Goal: Task Accomplishment & Management: Complete application form

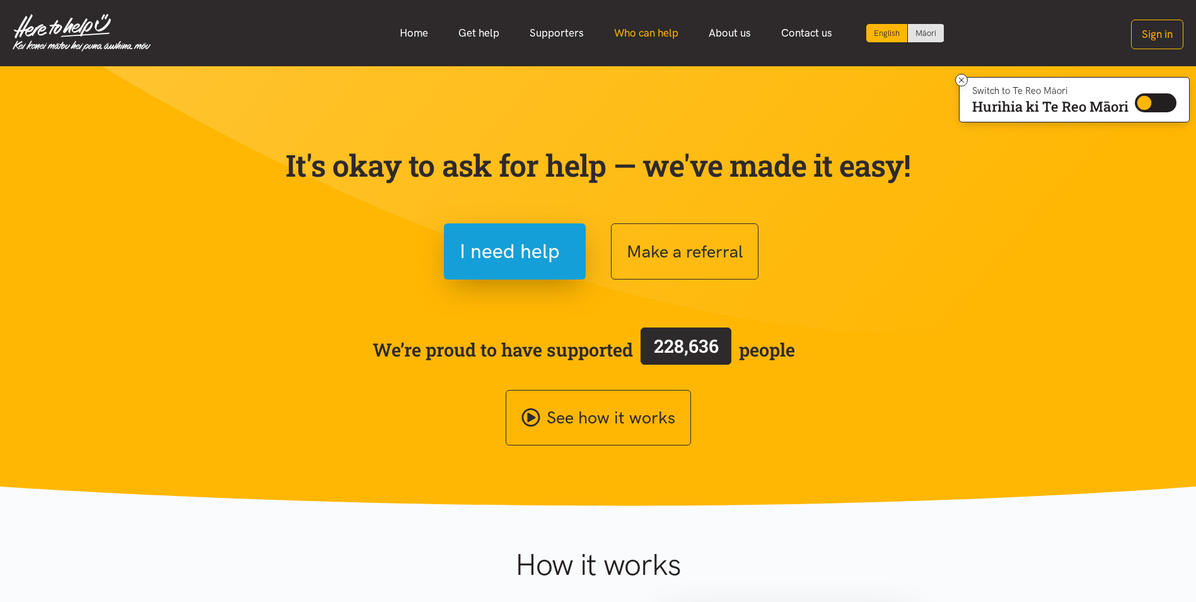
click at [650, 32] on link "Who can help" at bounding box center [646, 33] width 95 height 27
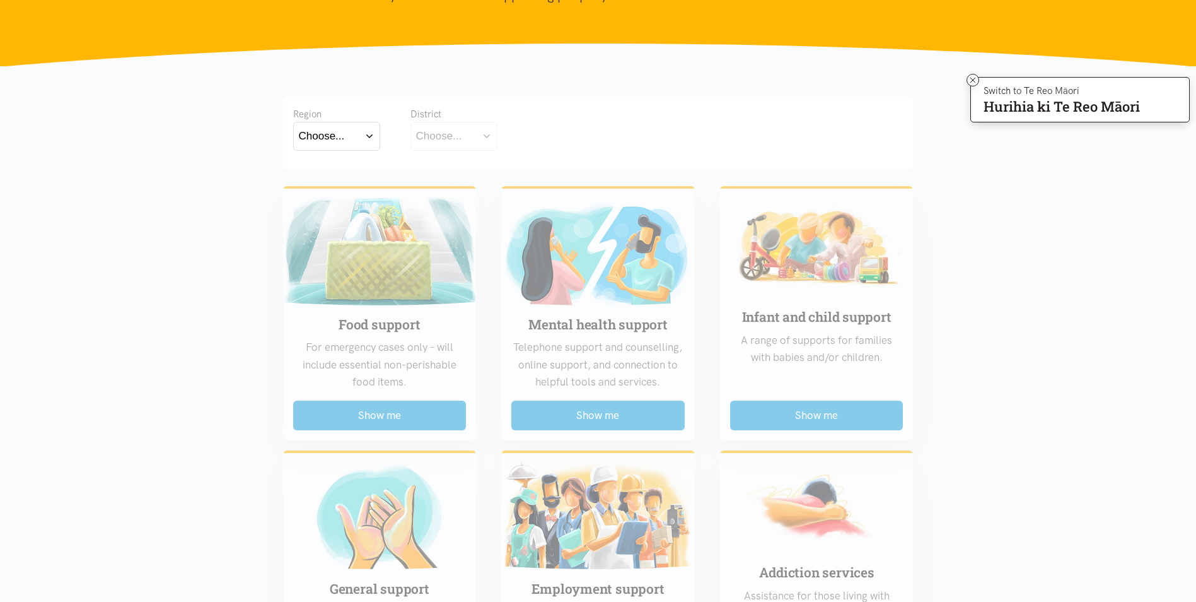
scroll to position [126, 0]
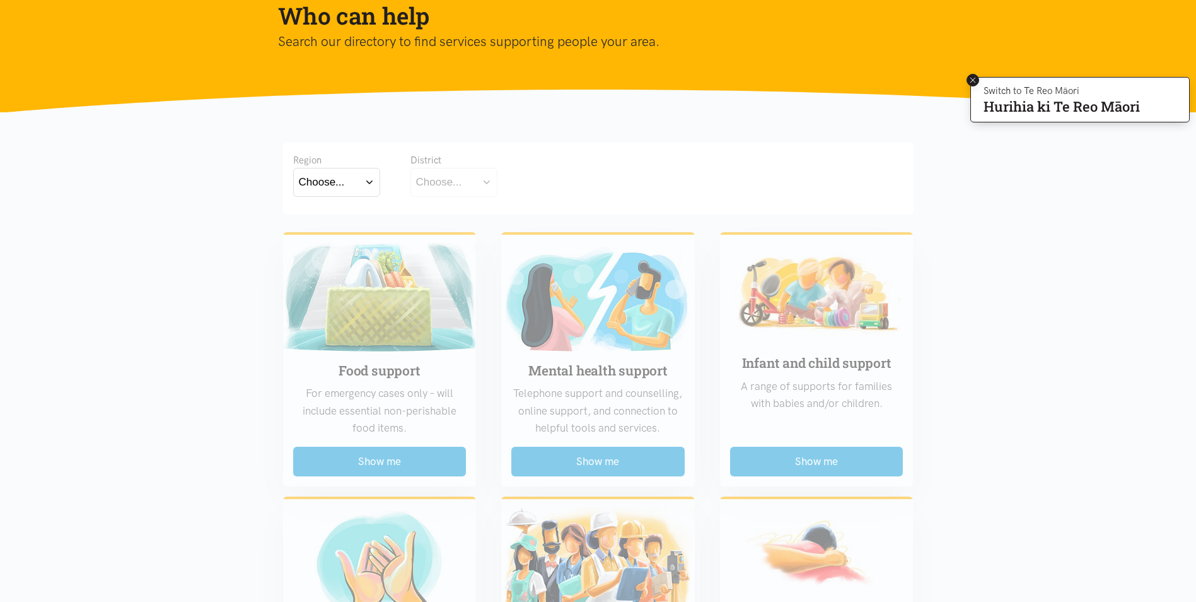
click at [972, 78] on icon at bounding box center [973, 80] width 9 height 9
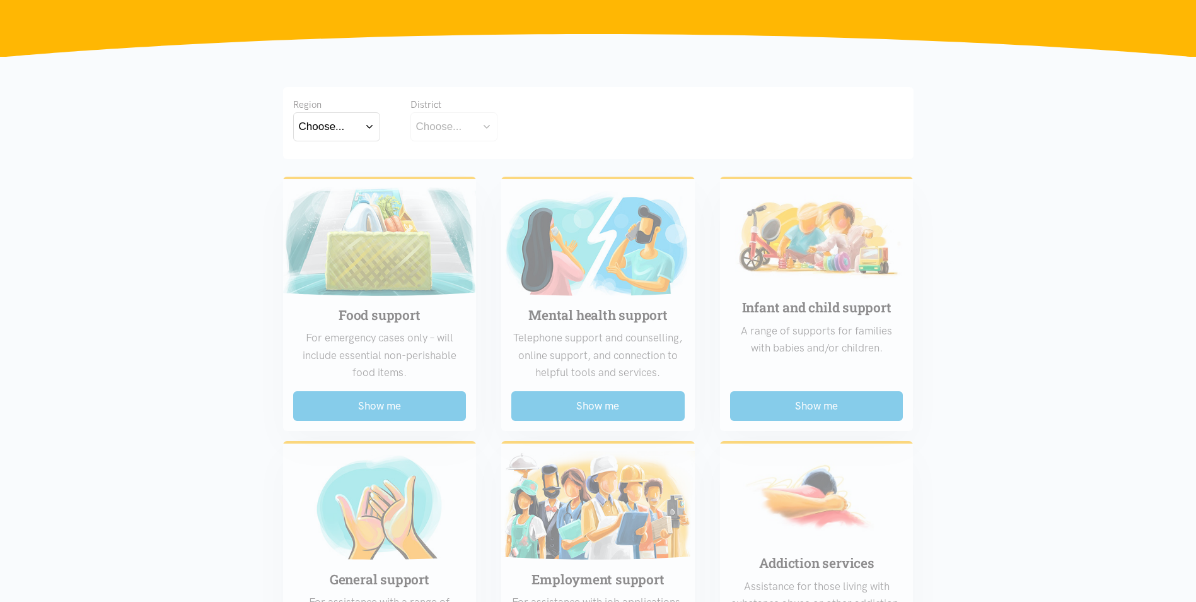
scroll to position [42, 0]
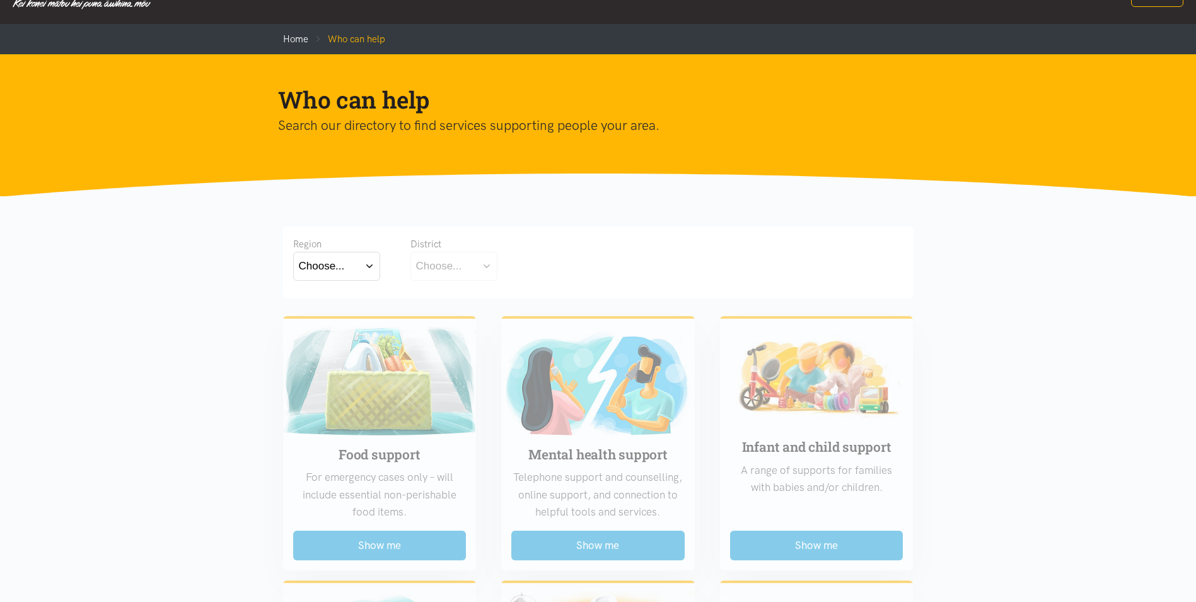
click at [544, 190] on section "Who can help Search our directory to find services supporting people your area." at bounding box center [598, 125] width 1196 height 143
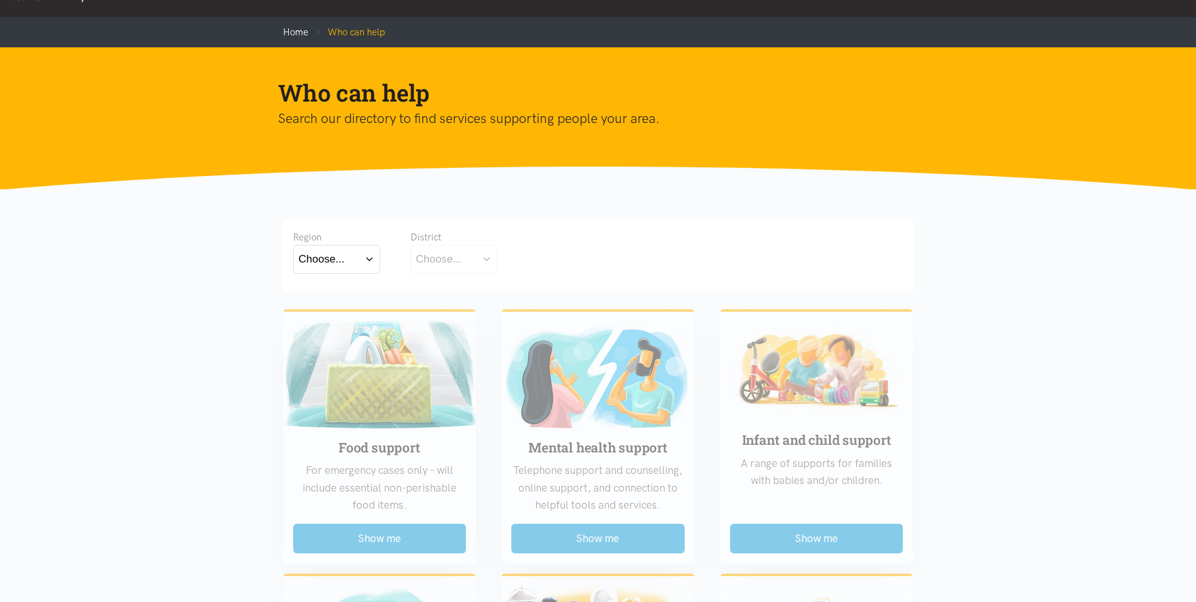
scroll to position [0, 0]
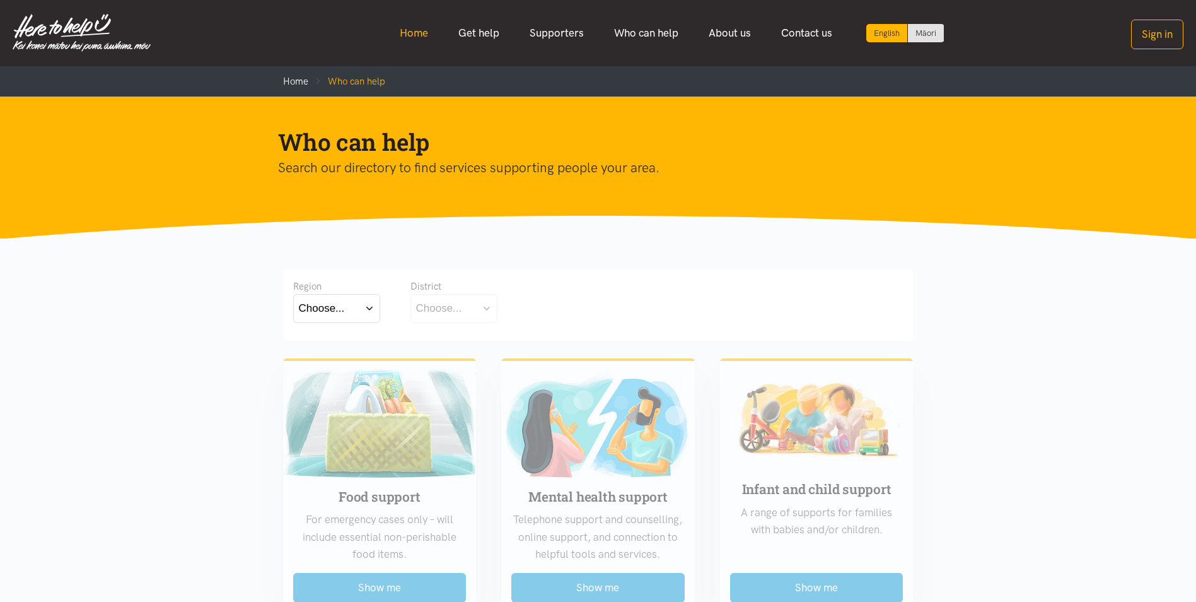
click at [409, 31] on link "Home" at bounding box center [414, 33] width 59 height 27
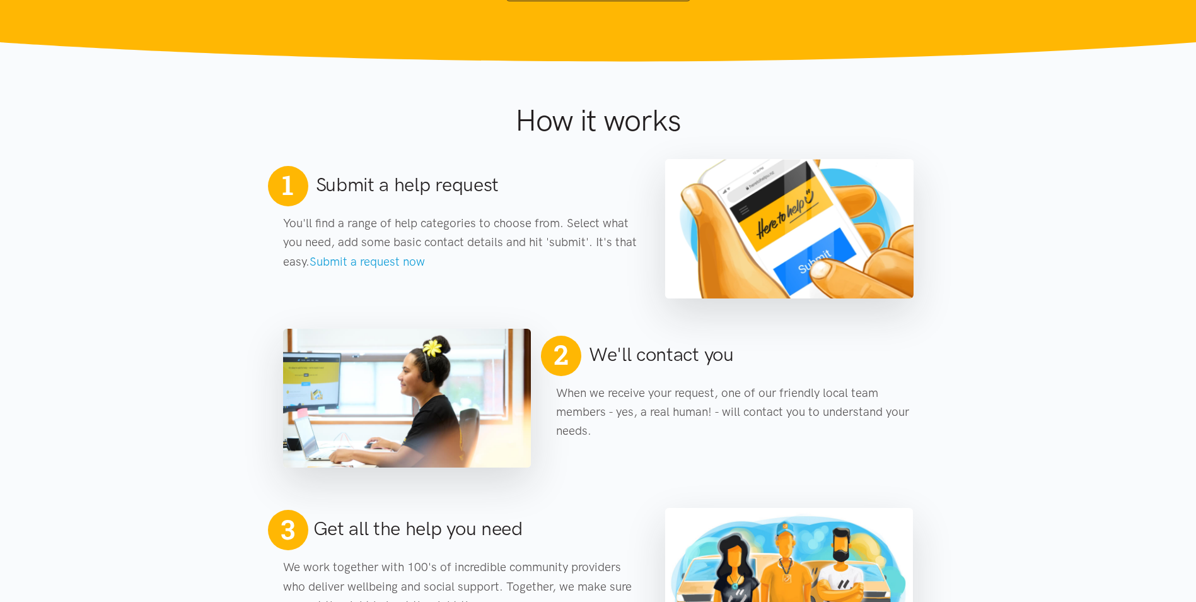
scroll to position [462, 0]
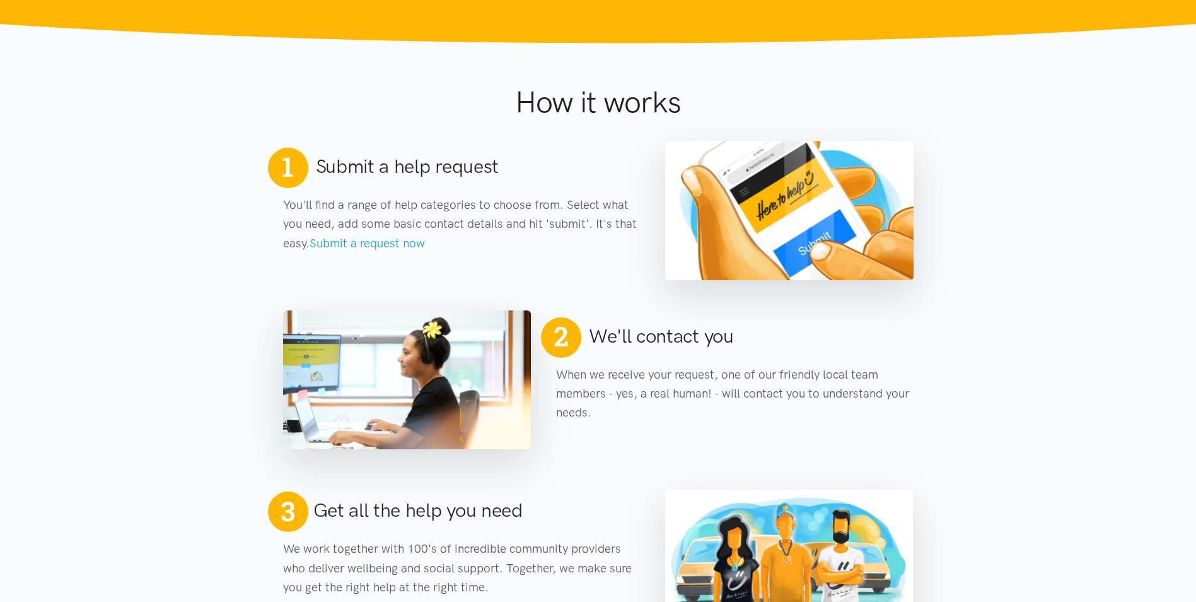
click at [366, 242] on link "Submit a request now" at bounding box center [367, 243] width 115 height 15
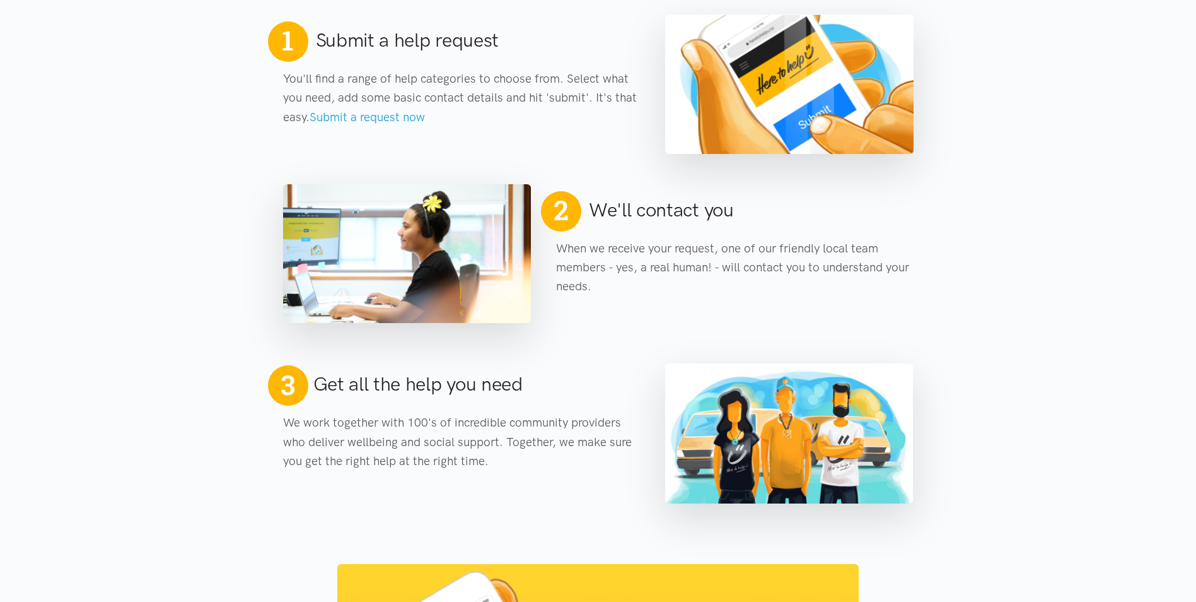
scroll to position [589, 0]
click at [356, 117] on link "Submit a request now" at bounding box center [367, 116] width 115 height 15
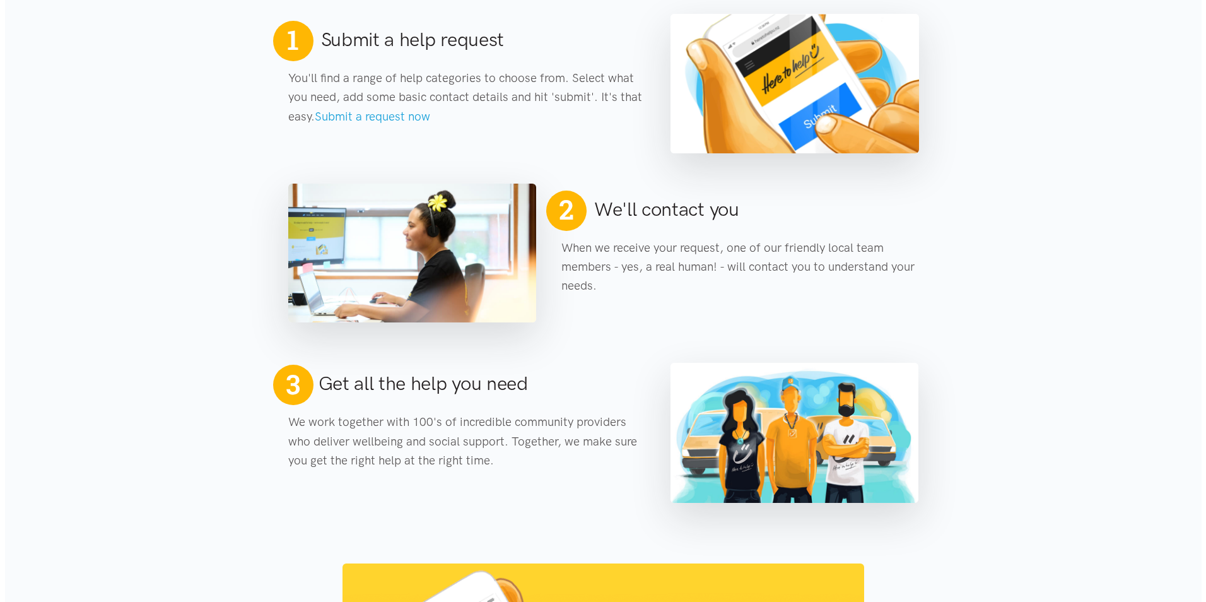
scroll to position [0, 0]
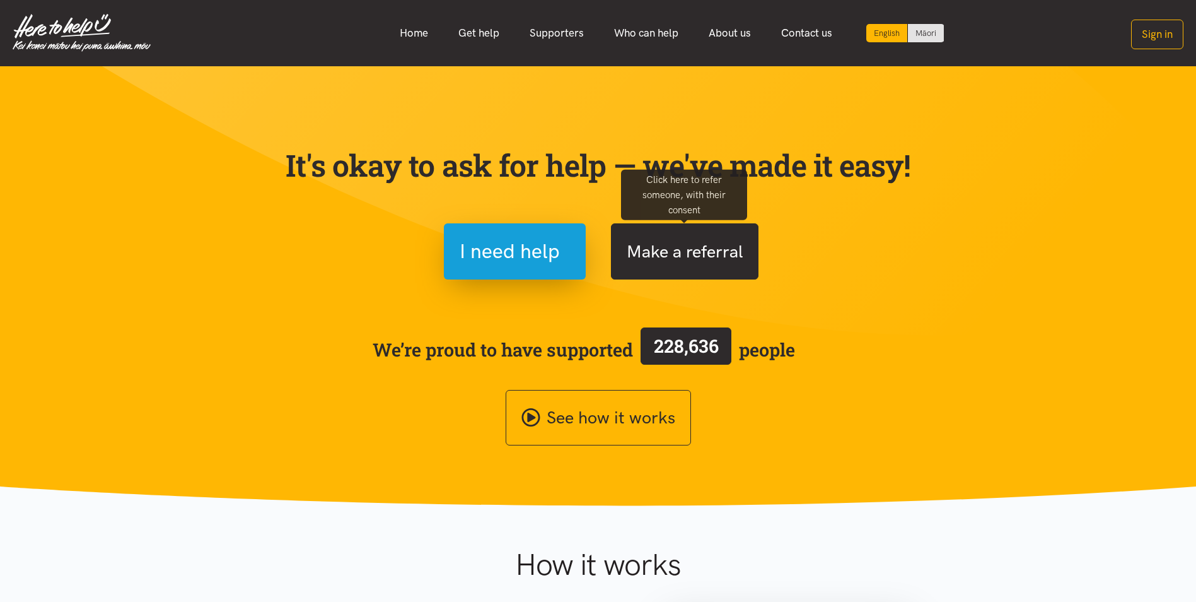
click at [666, 258] on button "Make a referral" at bounding box center [685, 251] width 148 height 56
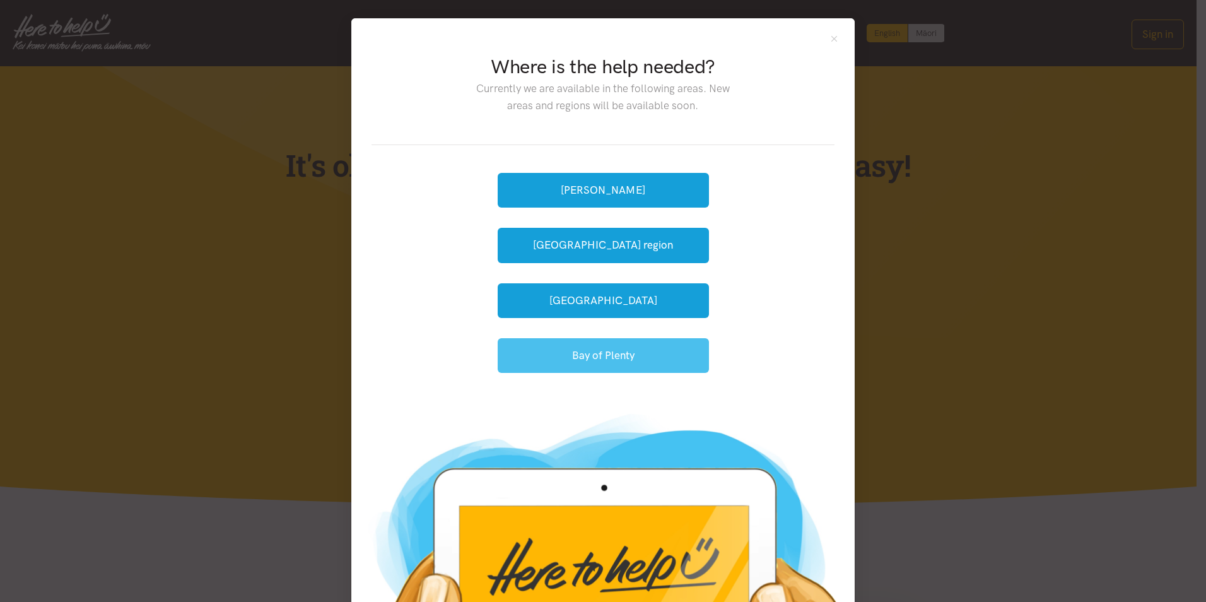
click at [571, 358] on button "Bay of Plenty" at bounding box center [603, 355] width 211 height 35
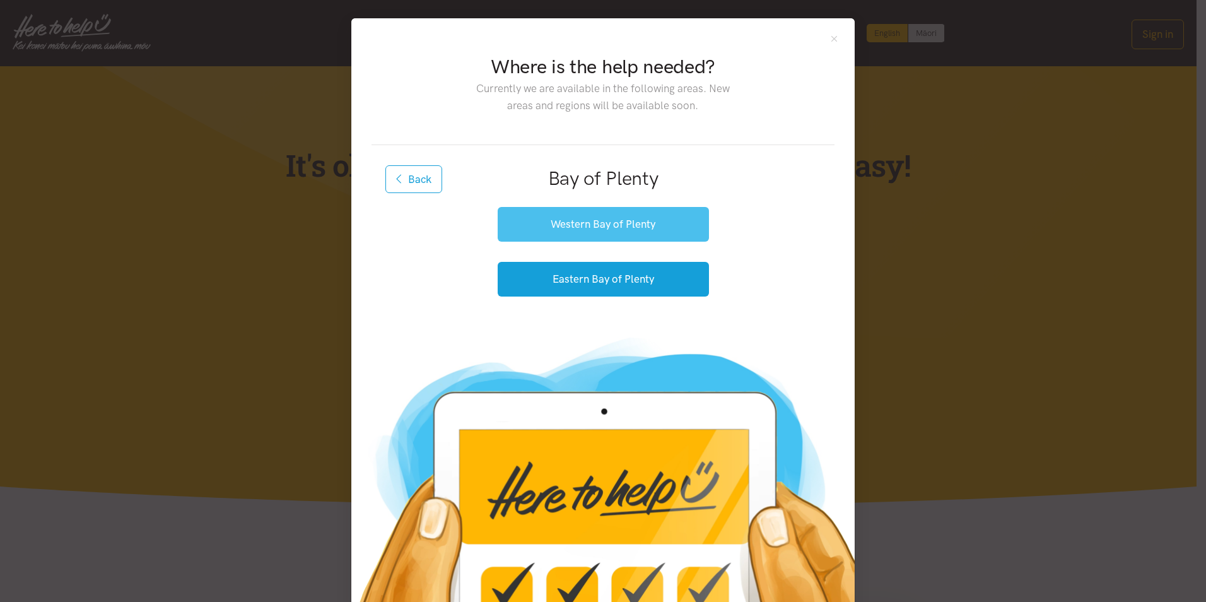
click at [581, 226] on button "Western Bay of Plenty" at bounding box center [603, 224] width 211 height 35
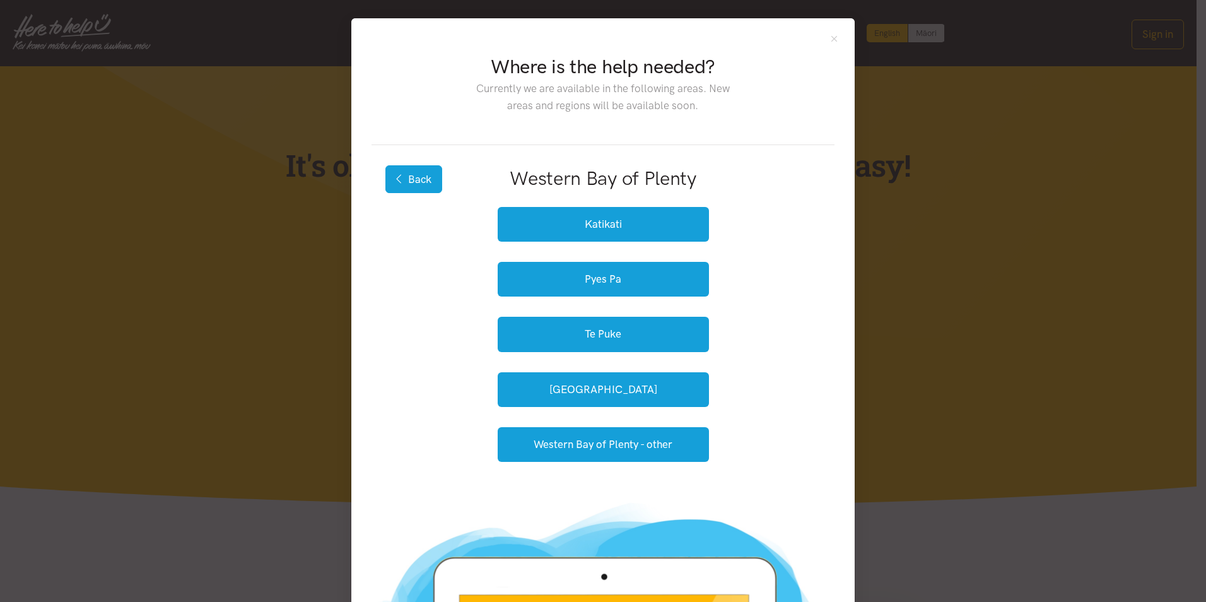
click at [423, 173] on button "Back" at bounding box center [413, 179] width 57 height 28
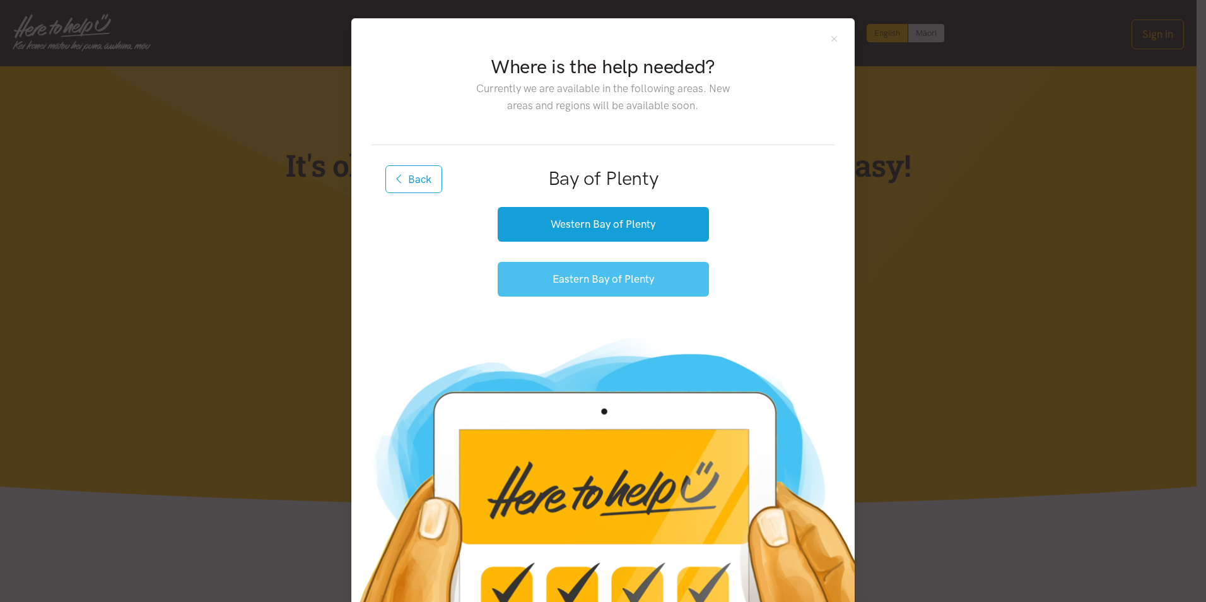
click at [627, 284] on button "Eastern Bay of Plenty" at bounding box center [603, 279] width 211 height 35
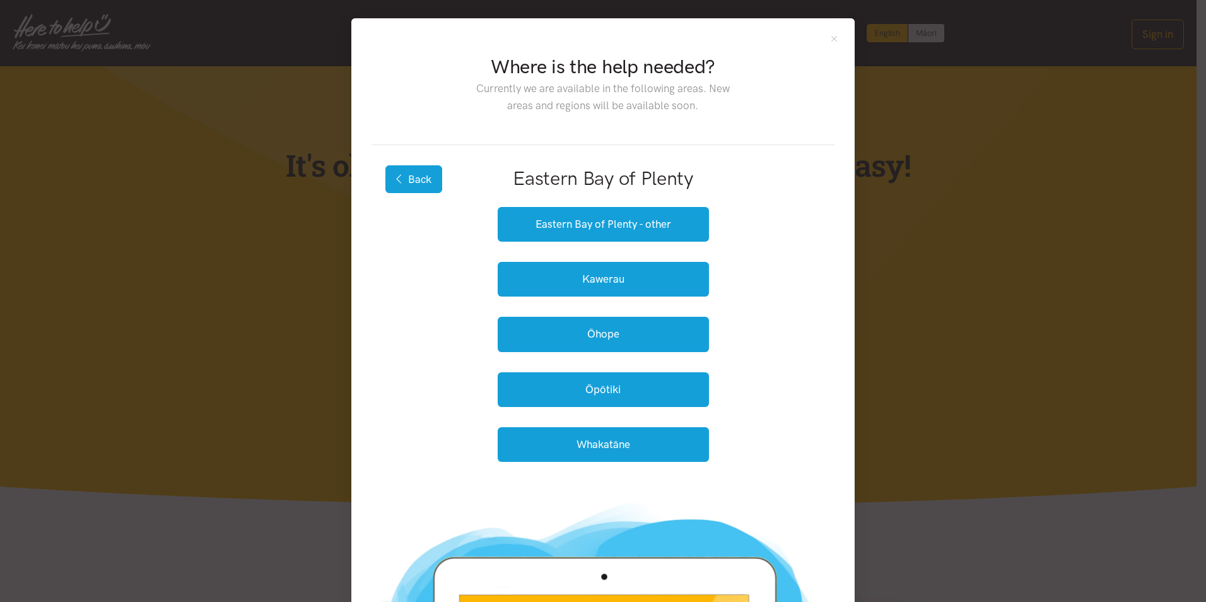
click at [419, 176] on button "Back" at bounding box center [413, 179] width 57 height 28
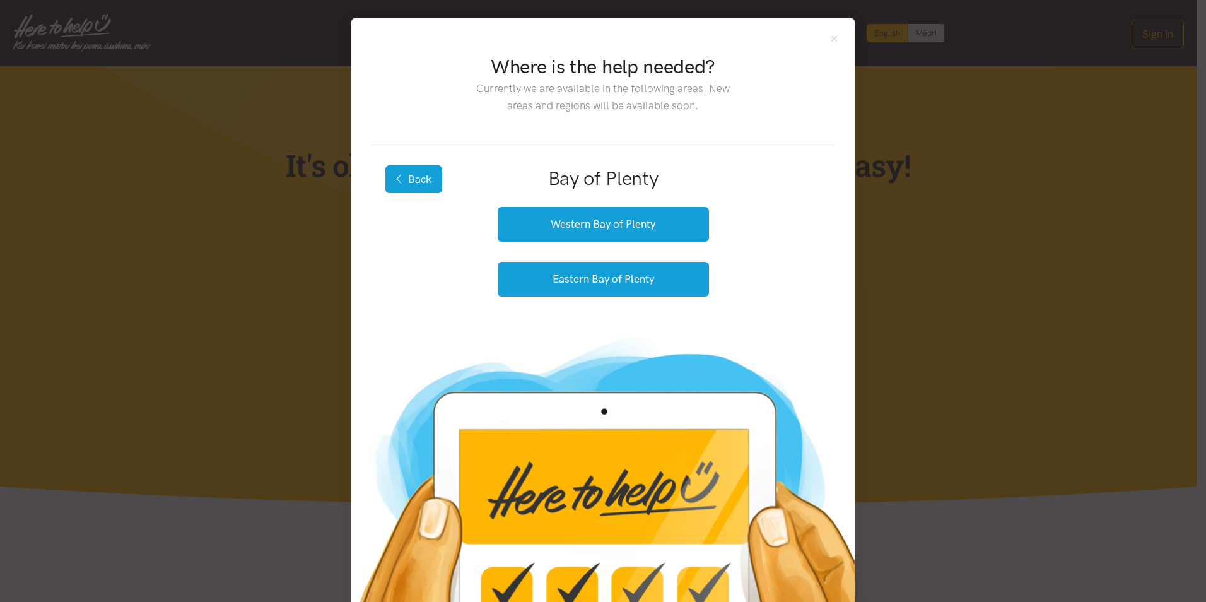
click at [396, 179] on icon "button" at bounding box center [399, 178] width 7 height 11
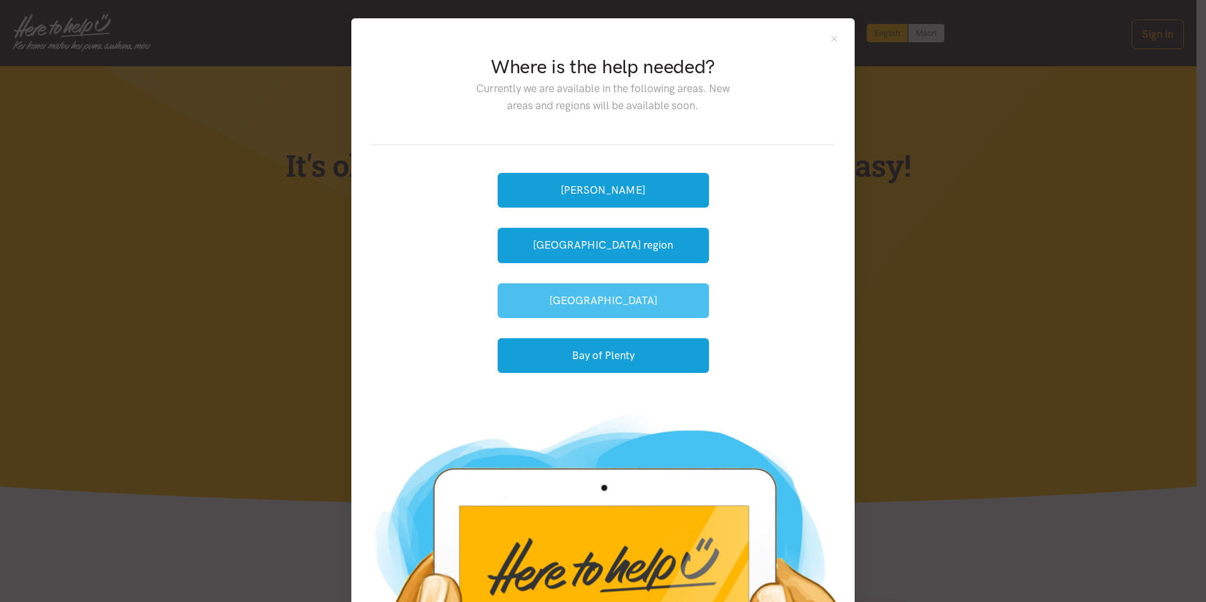
click at [587, 308] on button "[GEOGRAPHIC_DATA]" at bounding box center [603, 300] width 211 height 35
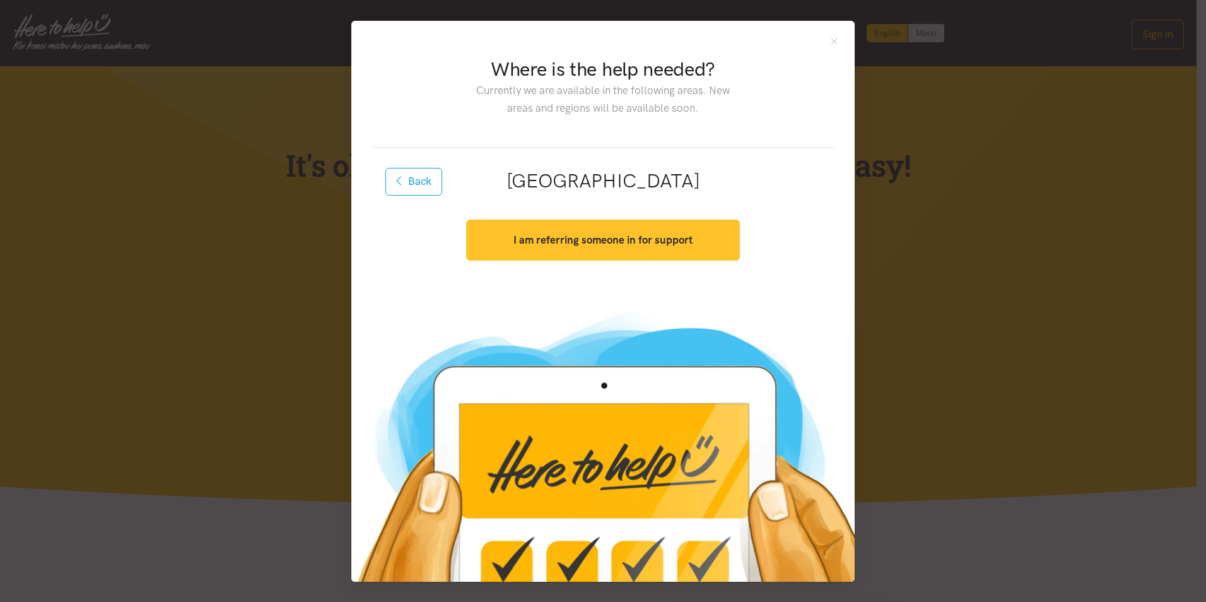
click at [605, 240] on strong "I am referring someone in for support" at bounding box center [602, 239] width 179 height 13
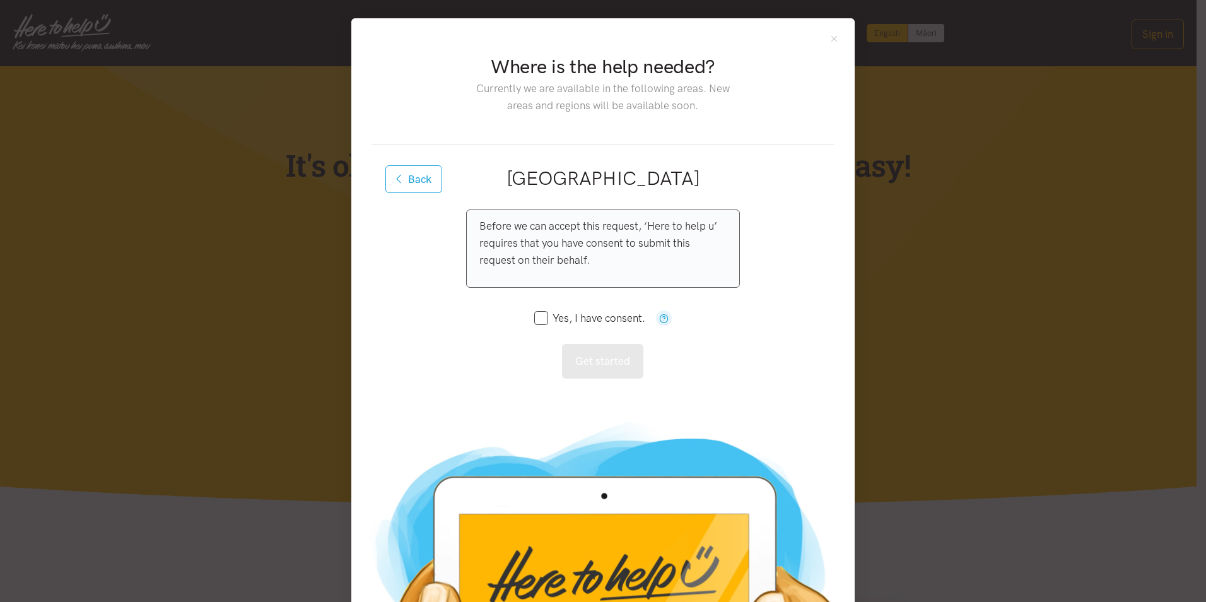
click at [534, 318] on input "Yes, I have consent." at bounding box center [589, 318] width 111 height 11
checkbox input "true"
click at [585, 363] on button "Get started" at bounding box center [602, 361] width 81 height 35
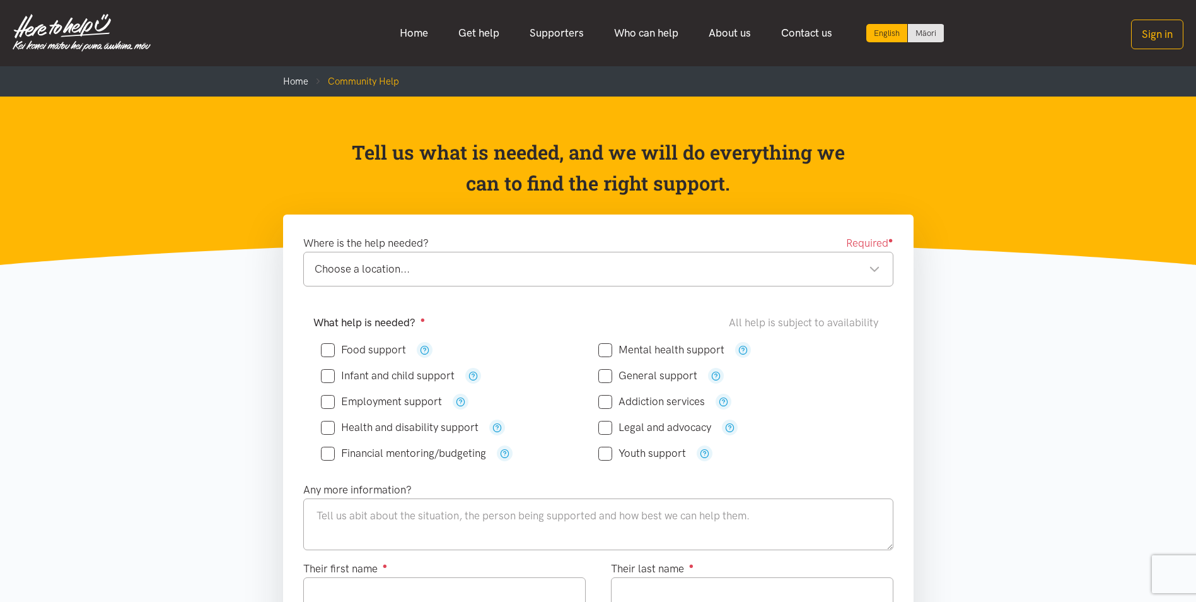
click at [372, 264] on div "Choose a location..." at bounding box center [598, 268] width 566 height 17
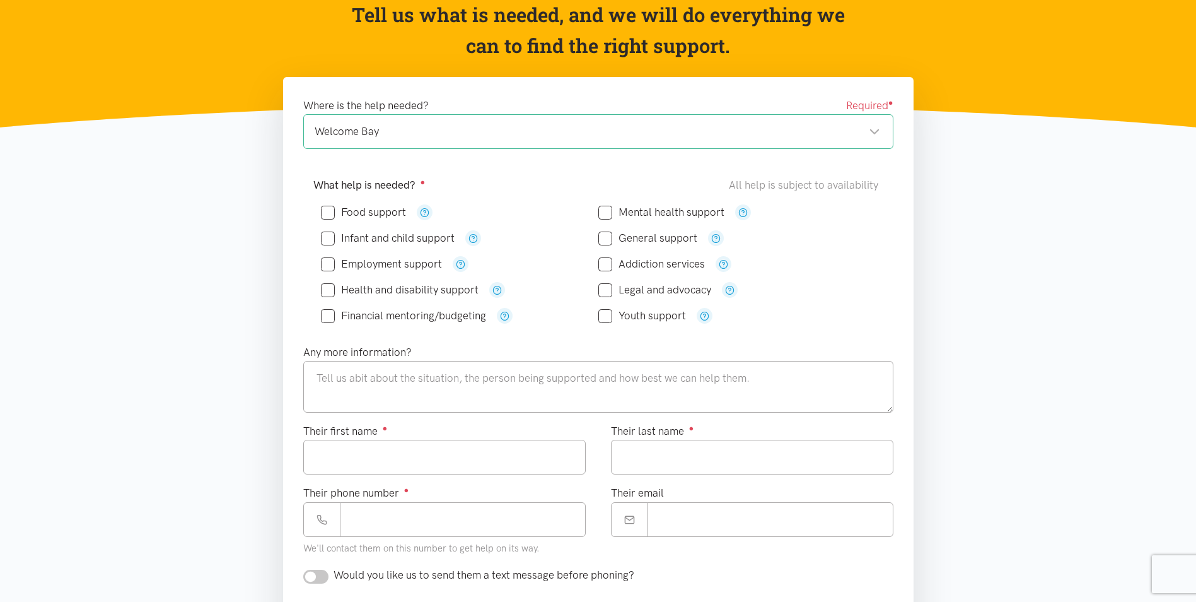
scroll to position [84, 0]
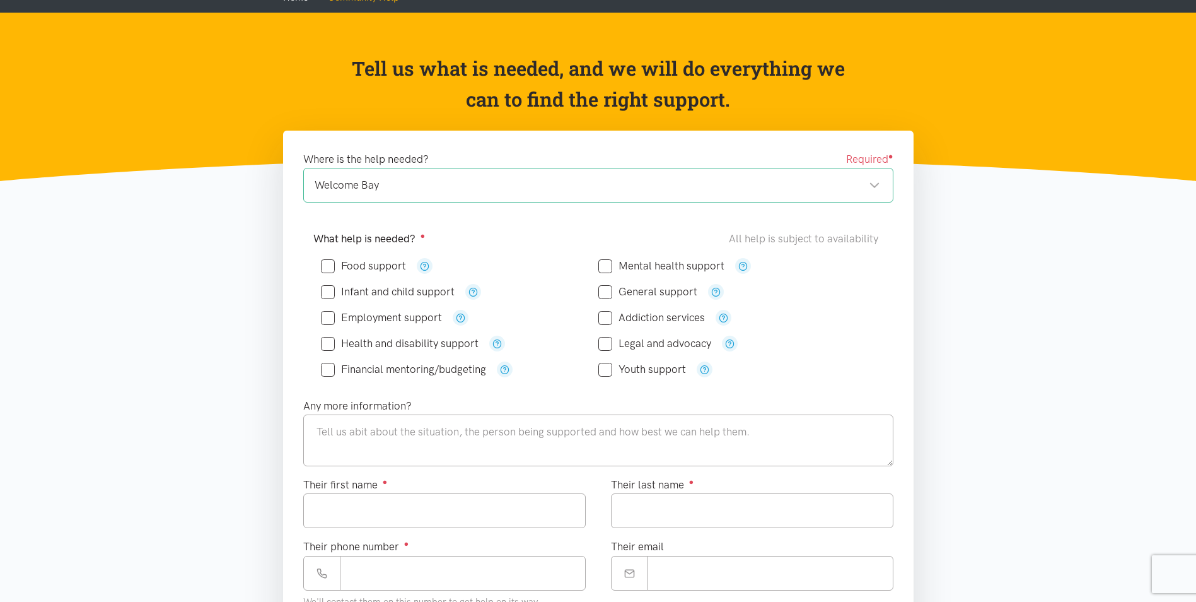
click at [539, 265] on div "Food support" at bounding box center [460, 266] width 278 height 16
click at [327, 265] on input "Food support" at bounding box center [363, 265] width 85 height 11
checkbox input "true"
click at [326, 317] on input "Employment support" at bounding box center [381, 317] width 121 height 11
checkbox input "true"
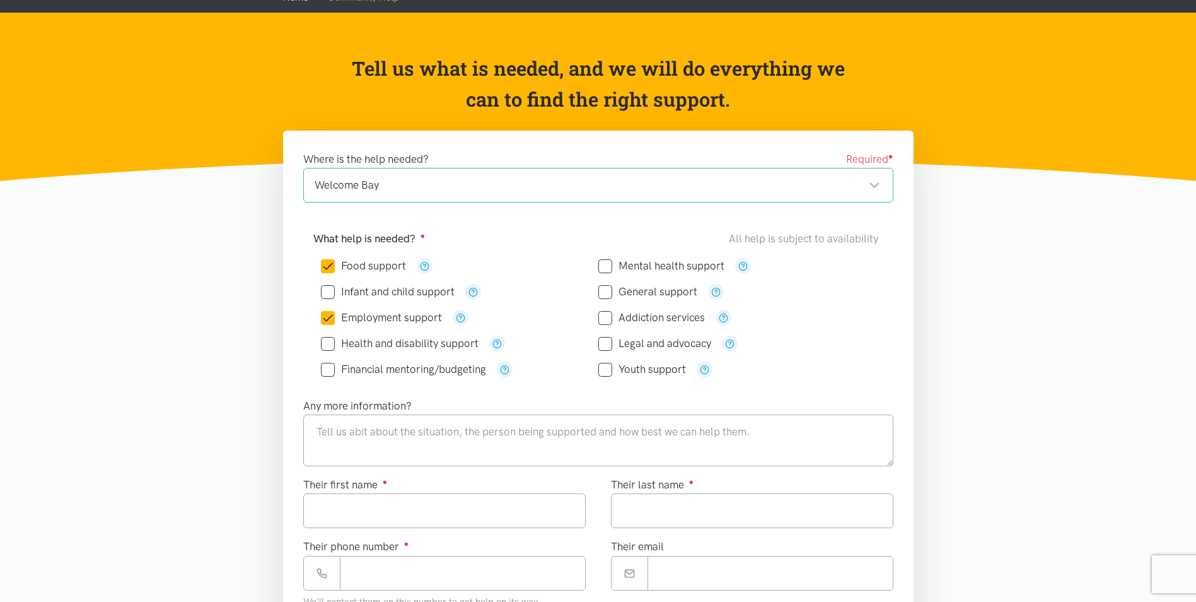
click at [603, 266] on input "Mental health support" at bounding box center [662, 265] width 126 height 11
checkbox input "true"
click at [327, 366] on input "Financial mentoring/budgeting" at bounding box center [403, 369] width 165 height 11
checkbox input "true"
click at [510, 366] on icon "button" at bounding box center [504, 369] width 9 height 9
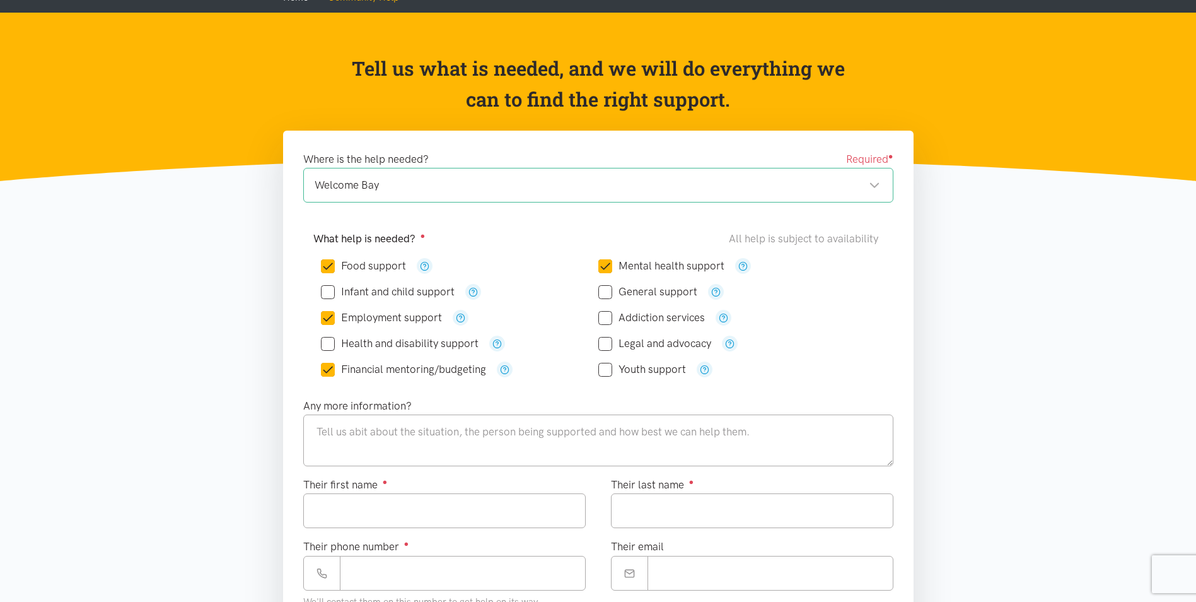
click at [541, 387] on div "What help is needed? ● All help is subject to availability Food support" at bounding box center [599, 310] width 616 height 174
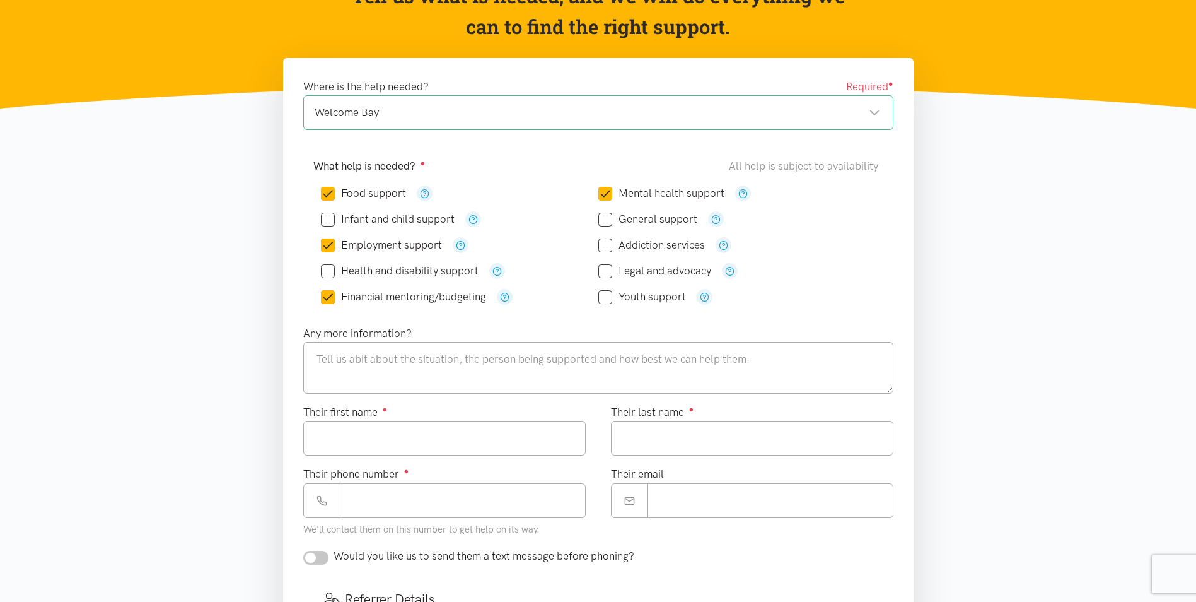
scroll to position [168, 0]
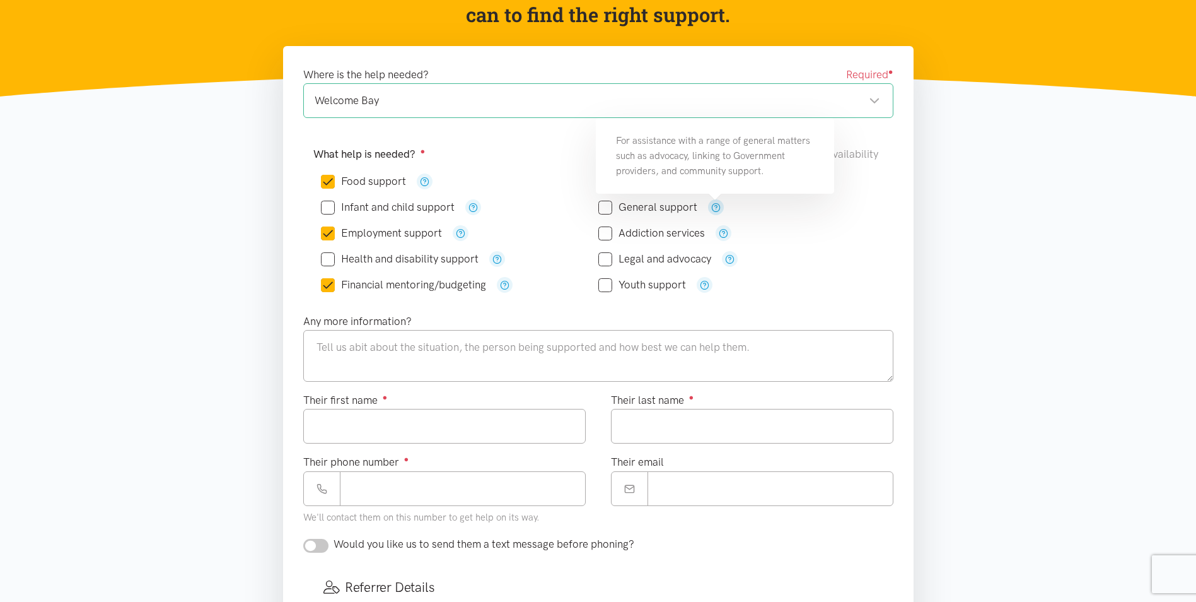
click at [715, 206] on icon "button" at bounding box center [715, 206] width 9 height 9
click at [643, 302] on div "What help is needed? ● All help is subject to availability Food support" at bounding box center [599, 225] width 616 height 174
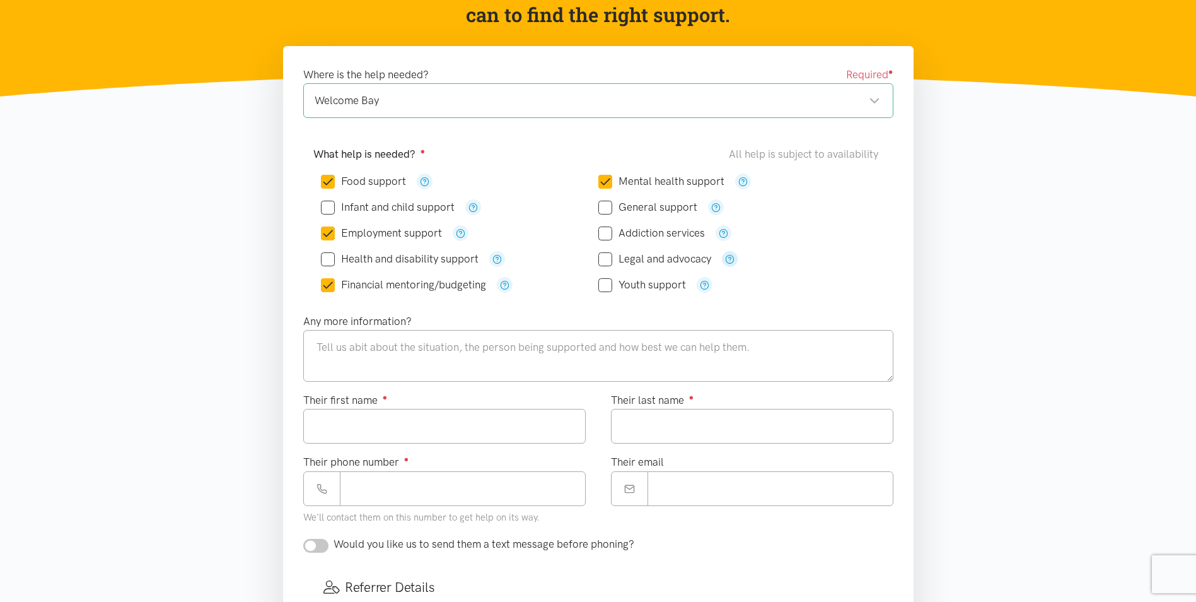
click at [731, 259] on icon "button" at bounding box center [729, 258] width 9 height 9
click at [621, 298] on div "Food support" at bounding box center [598, 232] width 570 height 139
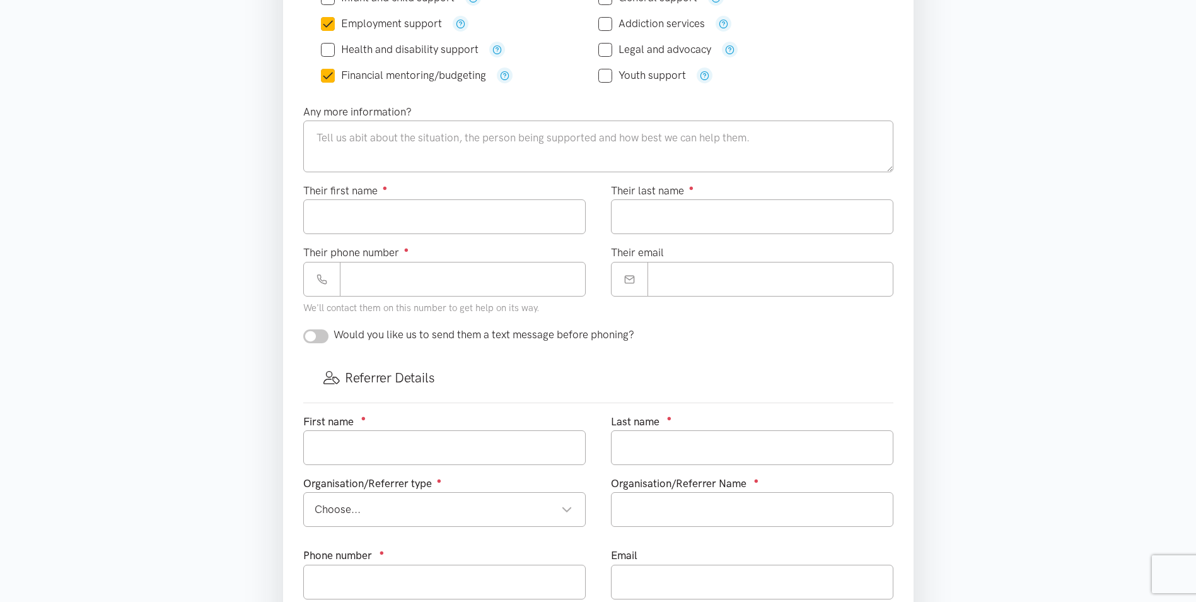
scroll to position [378, 0]
drag, startPoint x: 346, startPoint y: 138, endPoint x: 348, endPoint y: 131, distance: 7.8
click at [348, 131] on textarea at bounding box center [598, 146] width 590 height 52
type textarea "Y"
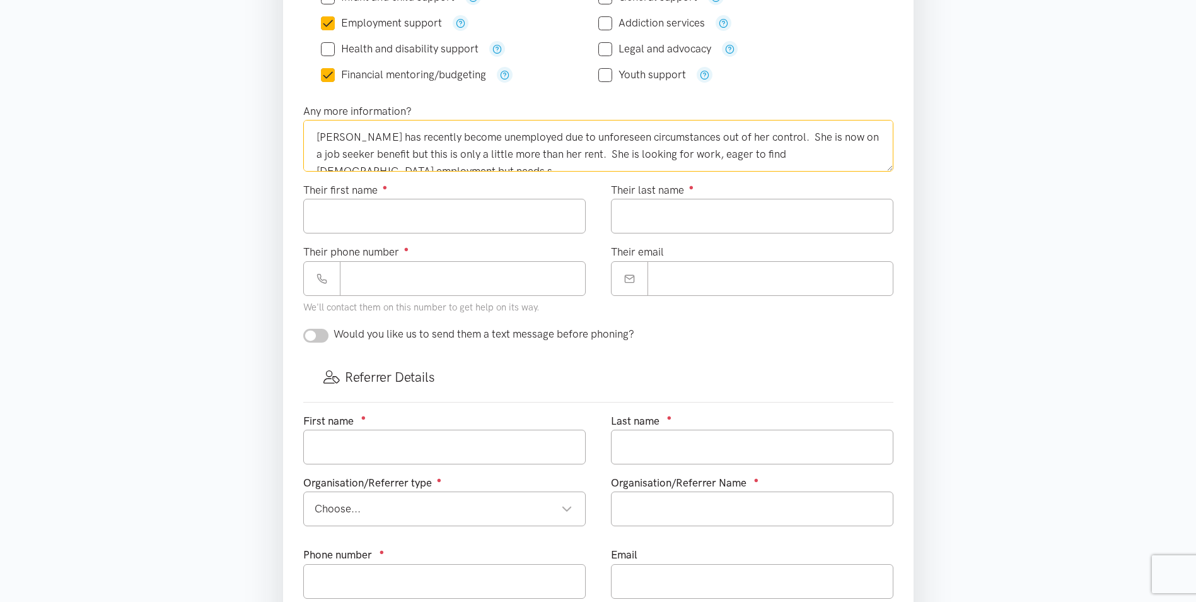
scroll to position [7, 0]
type textarea "Kelly has recently become unemployed due to unforeseen circumstances out of her…"
click at [327, 75] on input "Financial mentoring/budgeting" at bounding box center [403, 74] width 165 height 11
checkbox input "false"
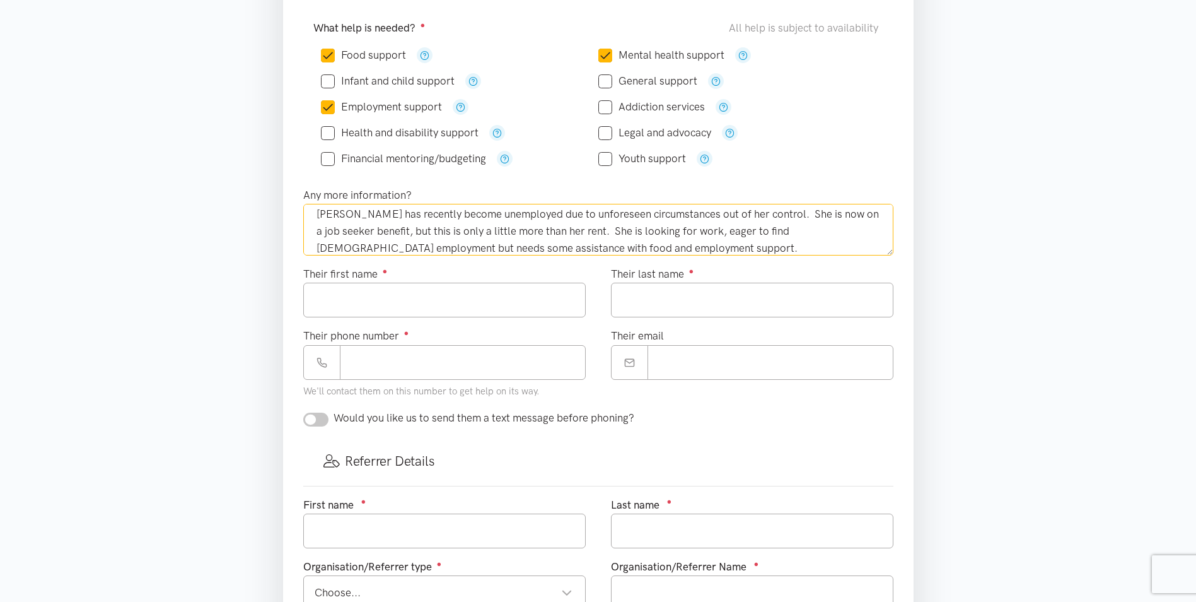
scroll to position [17, 0]
type textarea "Kelly has recently become unemployed due to unforeseen circumstances out of her…"
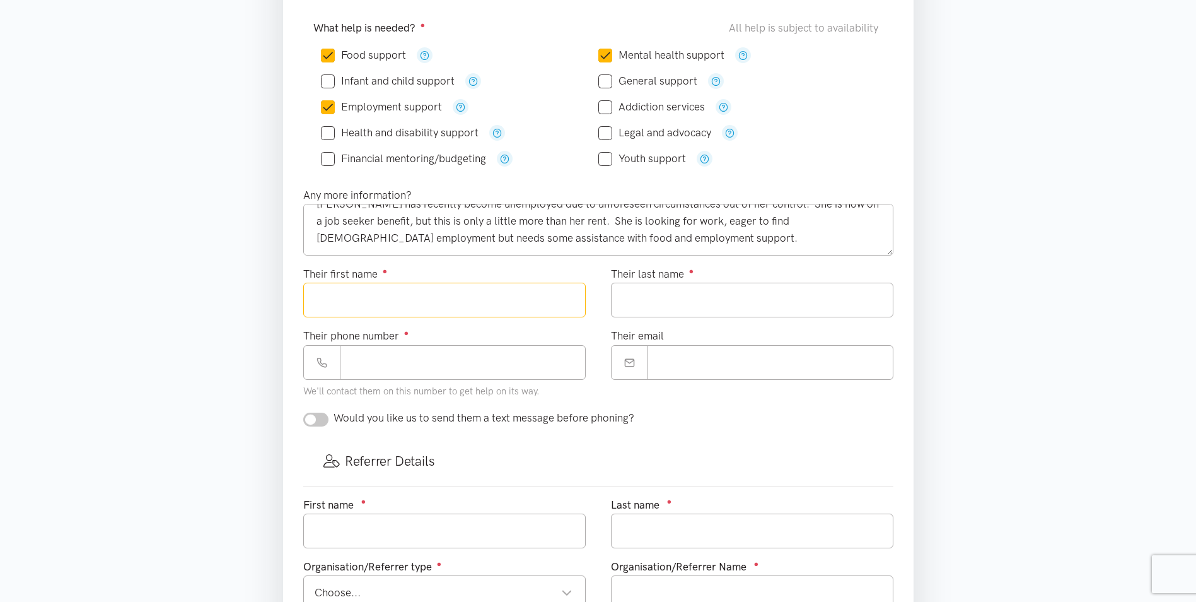
drag, startPoint x: 455, startPoint y: 299, endPoint x: 460, endPoint y: 293, distance: 8.5
click at [457, 292] on input "Their first name ●" at bounding box center [444, 300] width 283 height 35
type input "*****"
click at [689, 299] on input "Their last name ●" at bounding box center [752, 300] width 283 height 35
type input "*******"
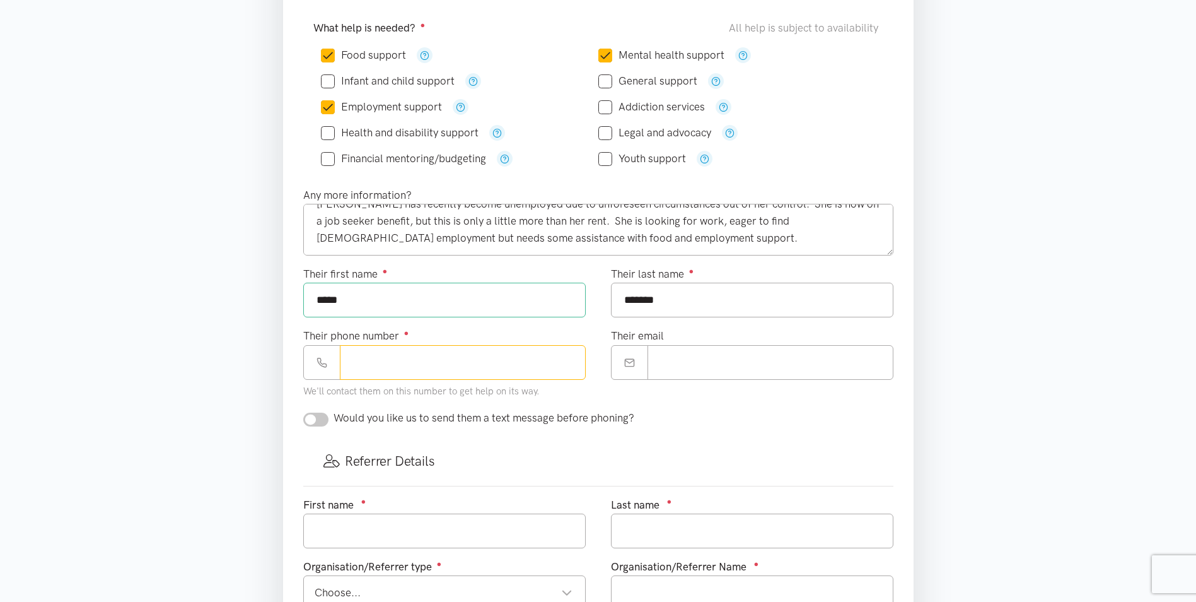
click at [417, 358] on input "Their phone number ●" at bounding box center [463, 362] width 246 height 35
type input "**********"
click at [686, 359] on input "Their email" at bounding box center [771, 362] width 246 height 35
type input "**********"
drag, startPoint x: 640, startPoint y: 298, endPoint x: 649, endPoint y: 298, distance: 8.8
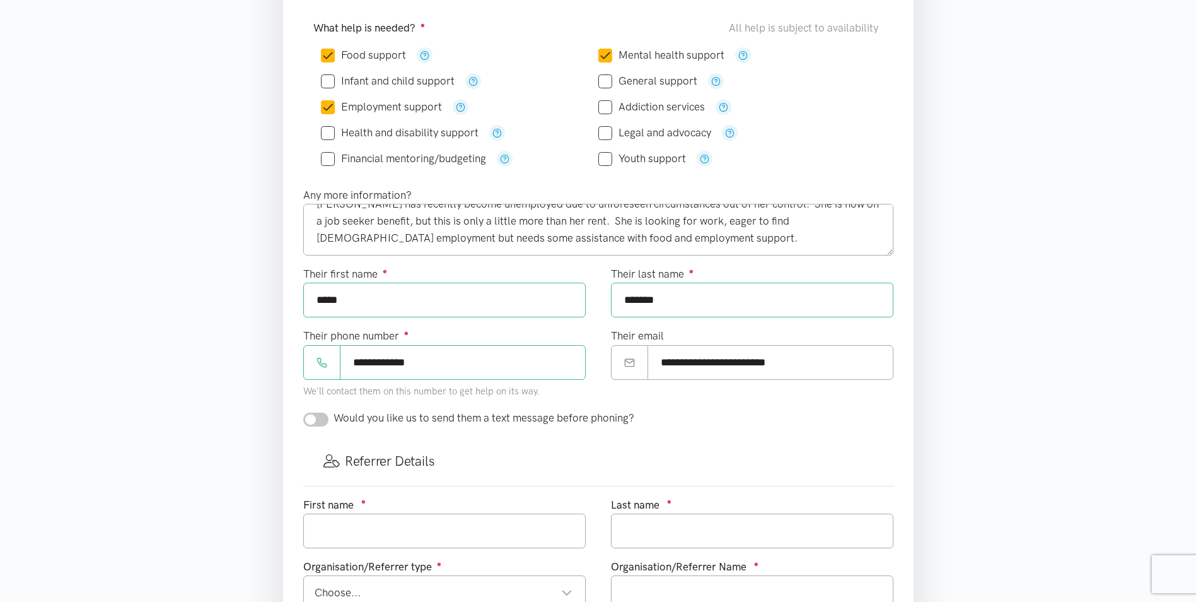
click at [641, 298] on input "*******" at bounding box center [752, 300] width 283 height 35
type input "******"
click at [701, 364] on input "**********" at bounding box center [771, 362] width 246 height 35
type input "**********"
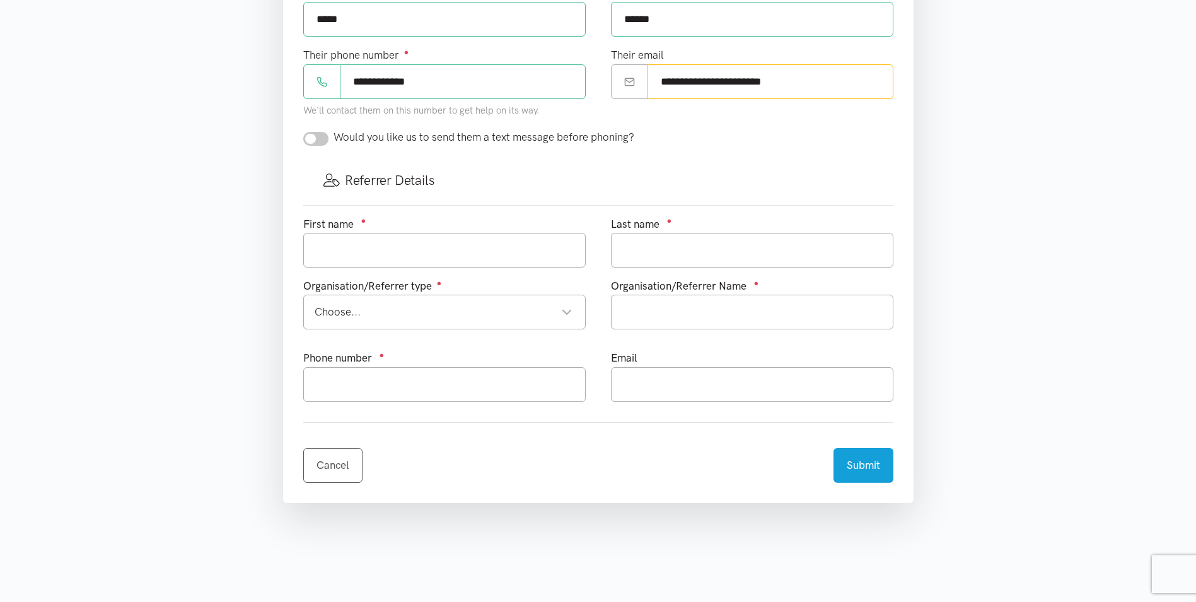
scroll to position [588, 0]
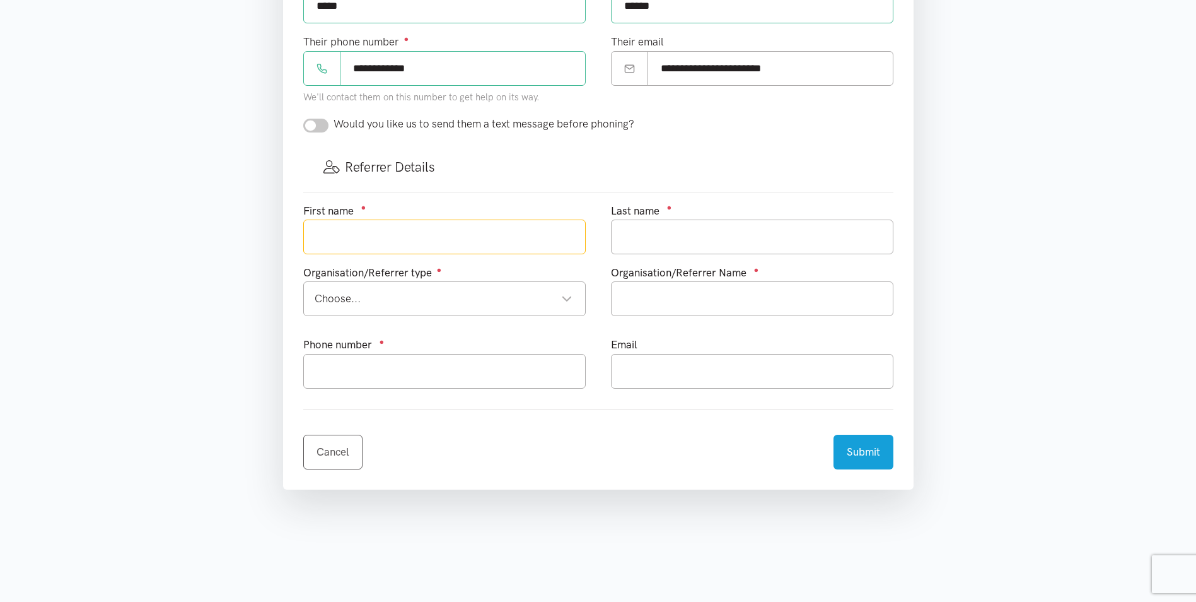
click at [380, 223] on input "text" at bounding box center [444, 236] width 283 height 35
type input "Adele"
click at [682, 238] on input "text" at bounding box center [752, 236] width 283 height 35
click at [402, 292] on div "Choose..." at bounding box center [444, 298] width 258 height 17
type input "Denyer"
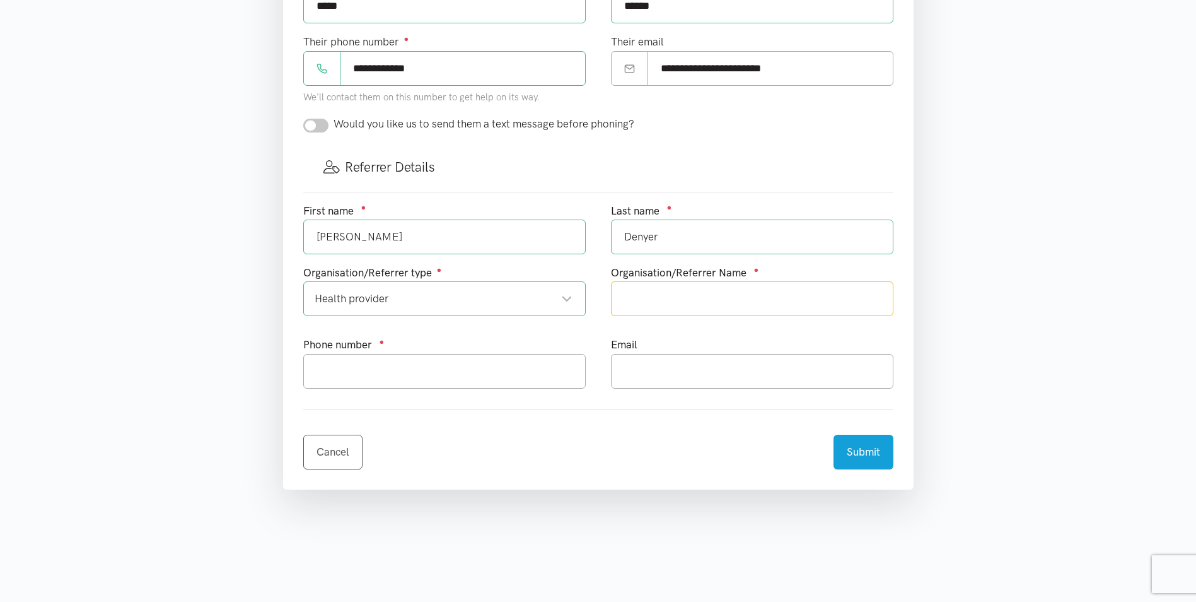
click at [646, 308] on input "text" at bounding box center [752, 298] width 283 height 35
click at [454, 299] on div "Health provider" at bounding box center [444, 298] width 258 height 17
type input "Papamoa Pines Medical Centre"
drag, startPoint x: 775, startPoint y: 298, endPoint x: 612, endPoint y: 300, distance: 162.1
click at [613, 298] on input "Papamoa Pines Medical Centre" at bounding box center [752, 298] width 283 height 35
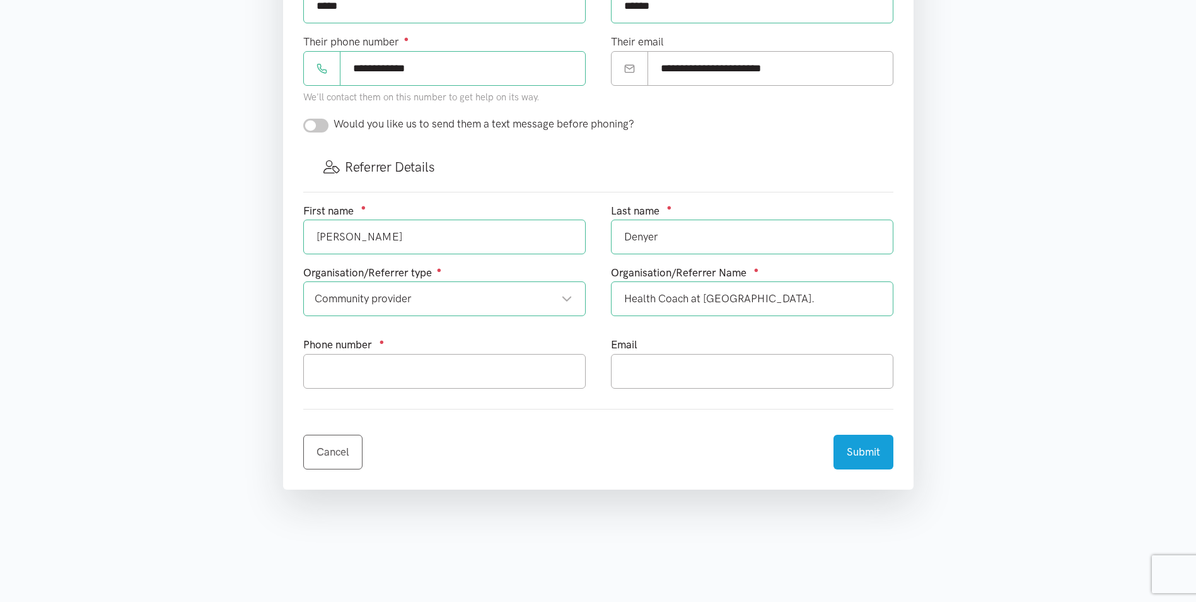
type input "Health Coach at Papamoa Pines Medical Centre."
click at [395, 369] on input "text" at bounding box center [444, 371] width 283 height 35
type input "027 556 0871"
click at [649, 371] on input "text" at bounding box center [752, 371] width 283 height 35
type input "adele.denyer@wboppho.org.nz"
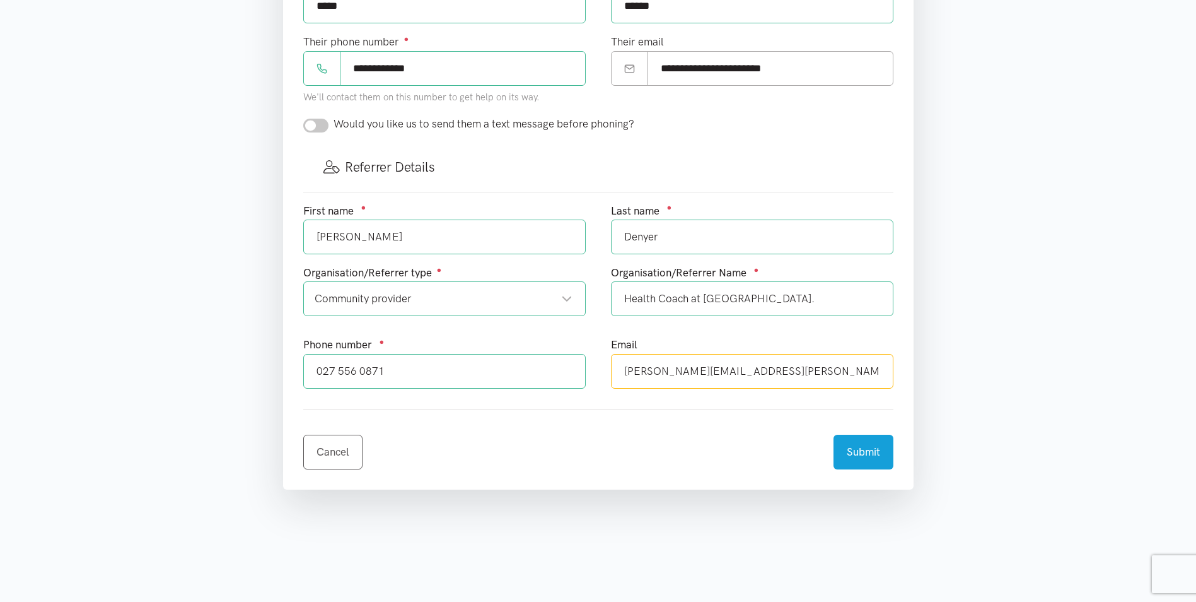
click at [797, 367] on input "adele.denyer@wboppho.org.nz" at bounding box center [752, 371] width 283 height 35
click at [813, 361] on input "adele.denyer@wboppho.org.nz" at bounding box center [752, 371] width 283 height 35
click at [394, 67] on input "**********" at bounding box center [463, 68] width 246 height 35
type input "**********"
click at [872, 448] on button "Submit" at bounding box center [864, 450] width 60 height 35
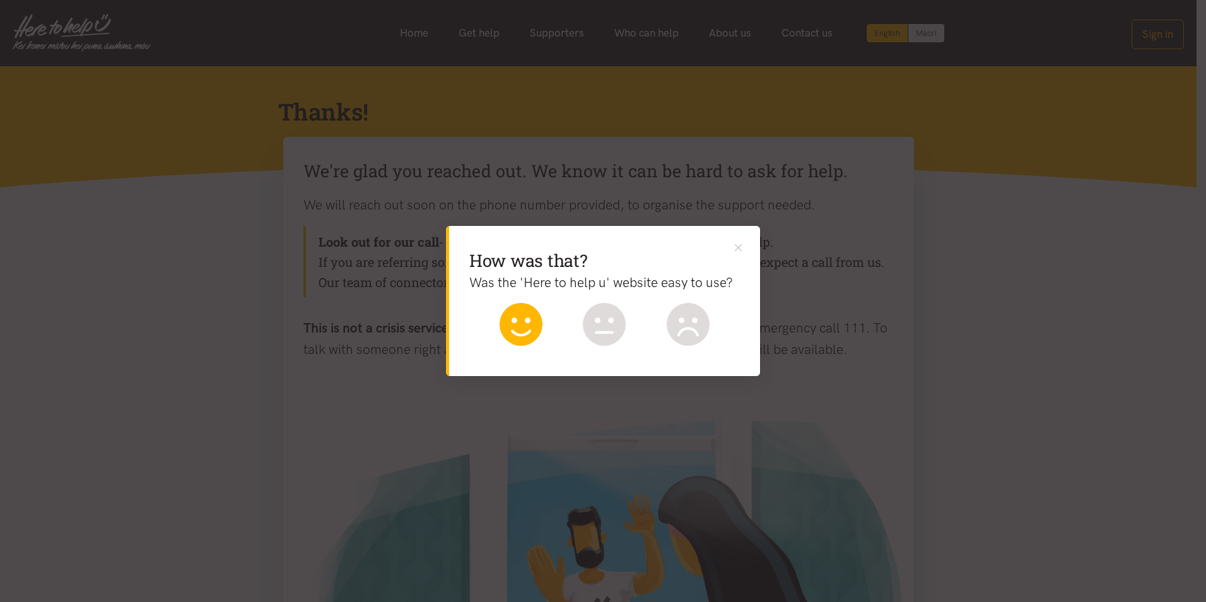
click at [532, 329] on icon at bounding box center [521, 324] width 43 height 43
